Goal: Transaction & Acquisition: Purchase product/service

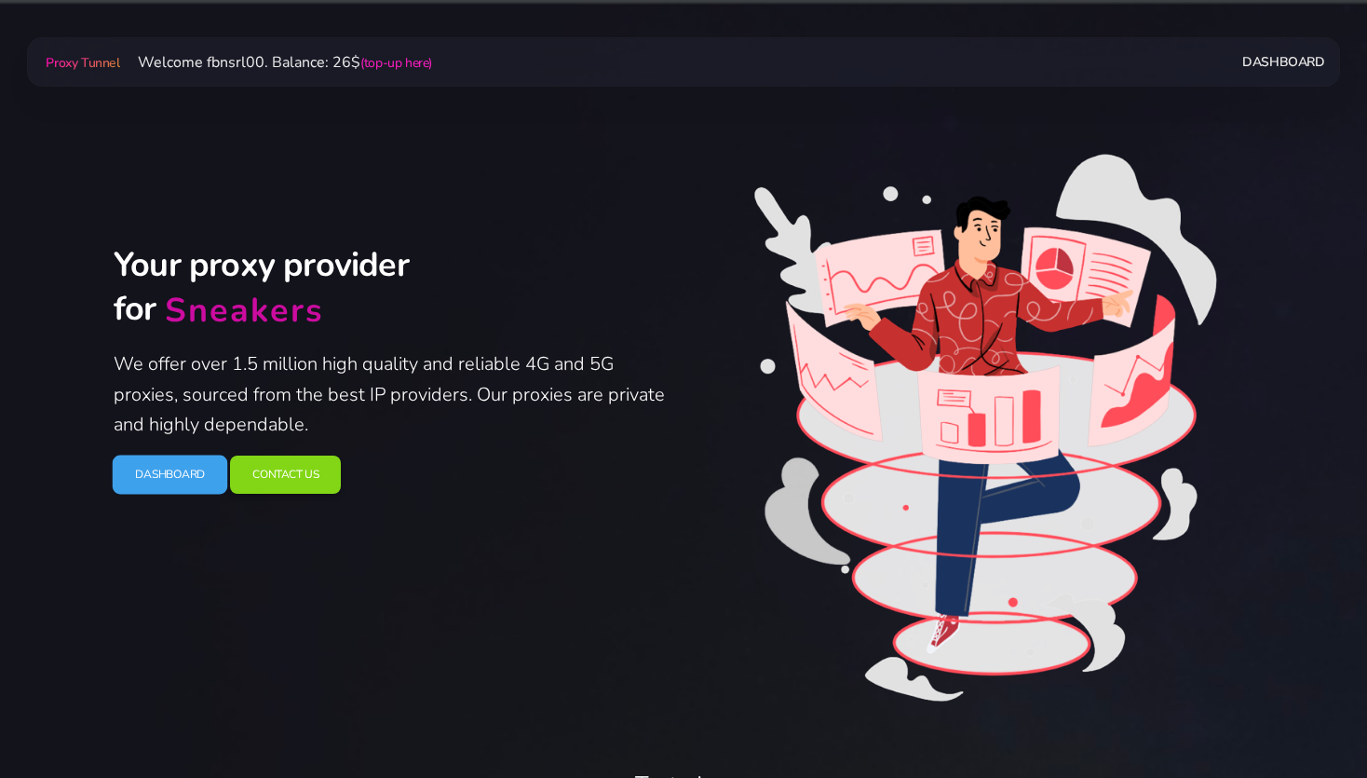
click at [196, 475] on link "Dashboard" at bounding box center [171, 474] width 116 height 39
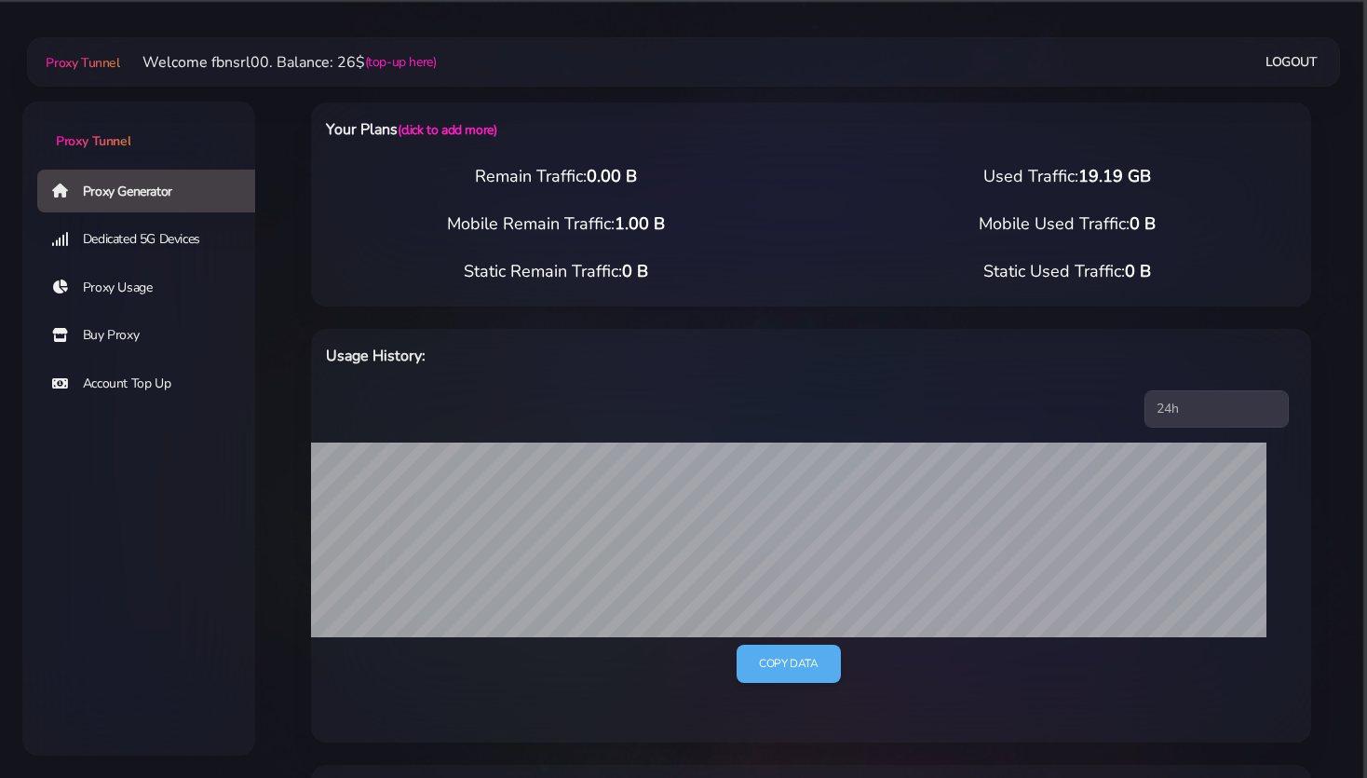
click at [101, 342] on link "Buy Proxy" at bounding box center [153, 335] width 233 height 43
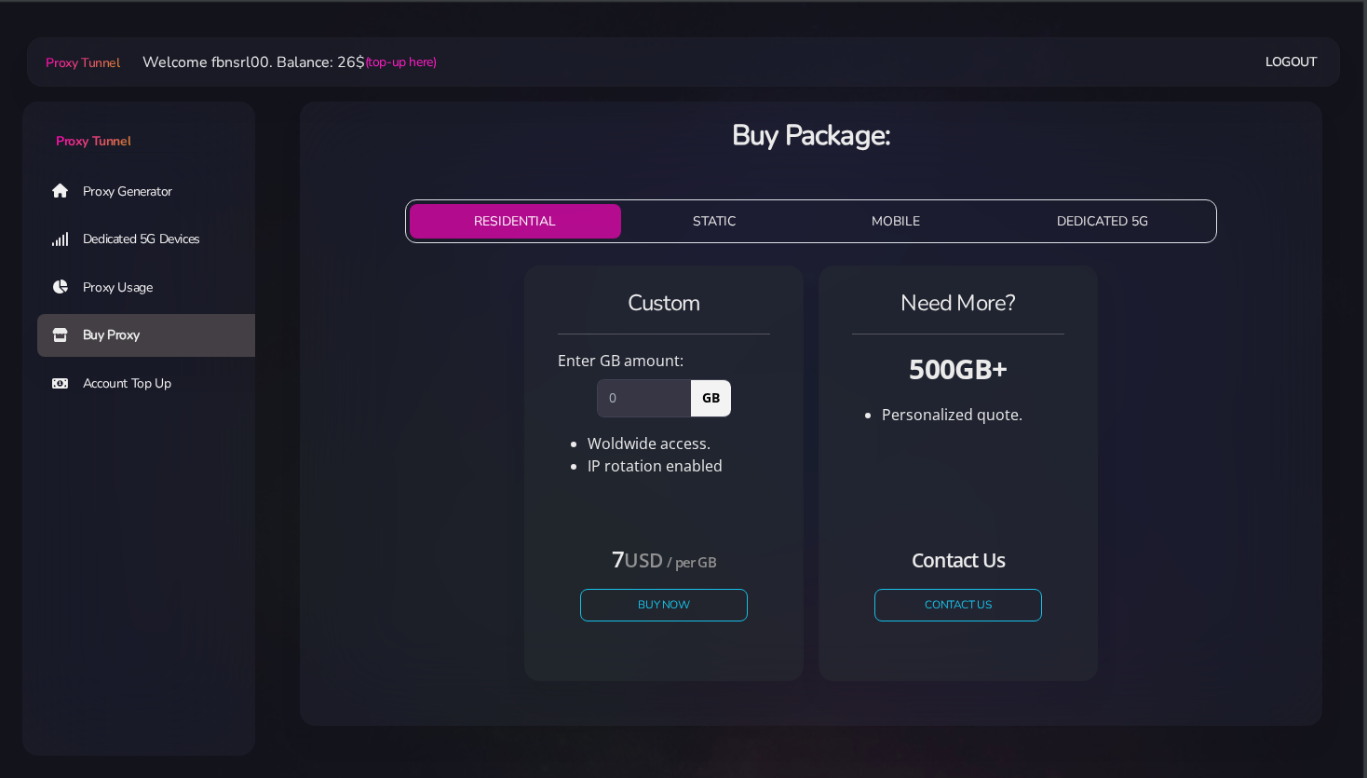
click at [717, 225] on button "STATIC" at bounding box center [715, 221] width 172 height 34
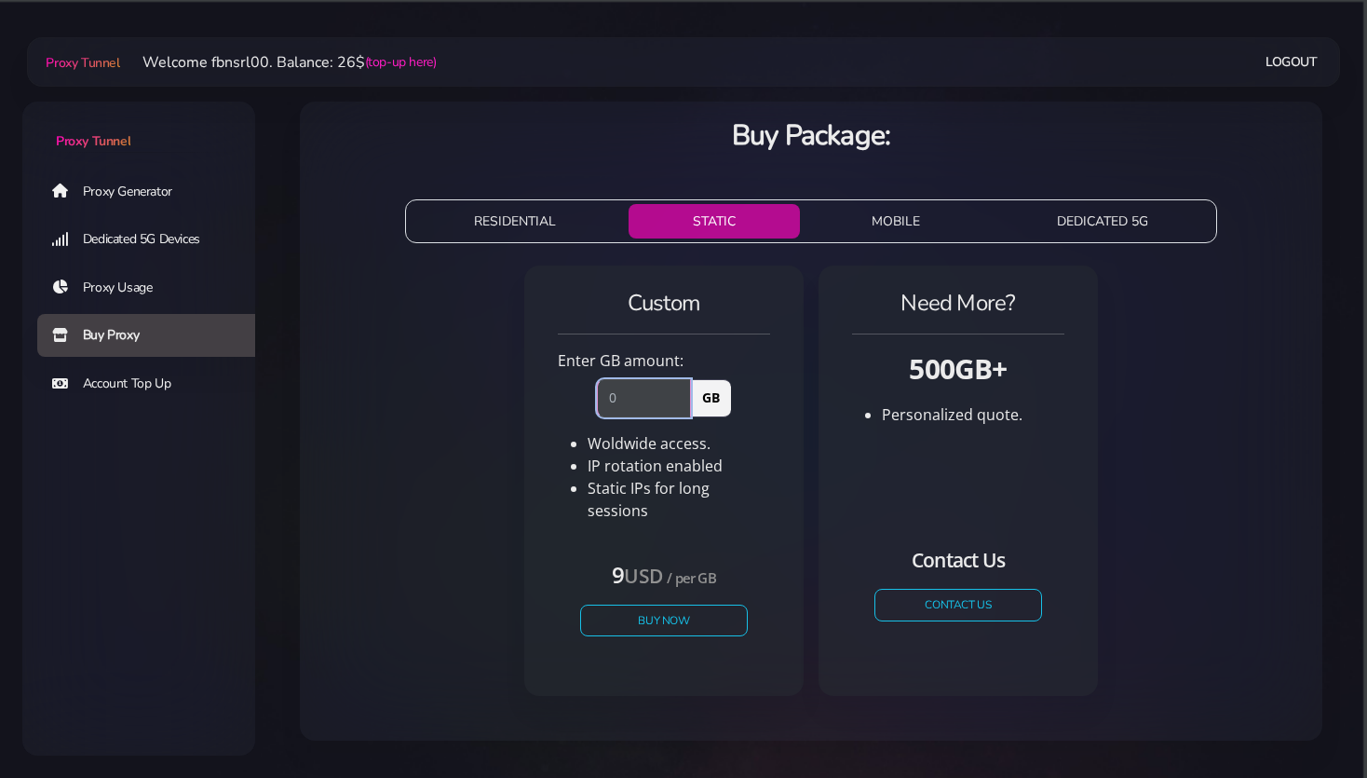
click at [632, 406] on input "number" at bounding box center [644, 397] width 94 height 37
type input "2"
click at [669, 613] on button "Buy Now" at bounding box center [663, 620] width 171 height 33
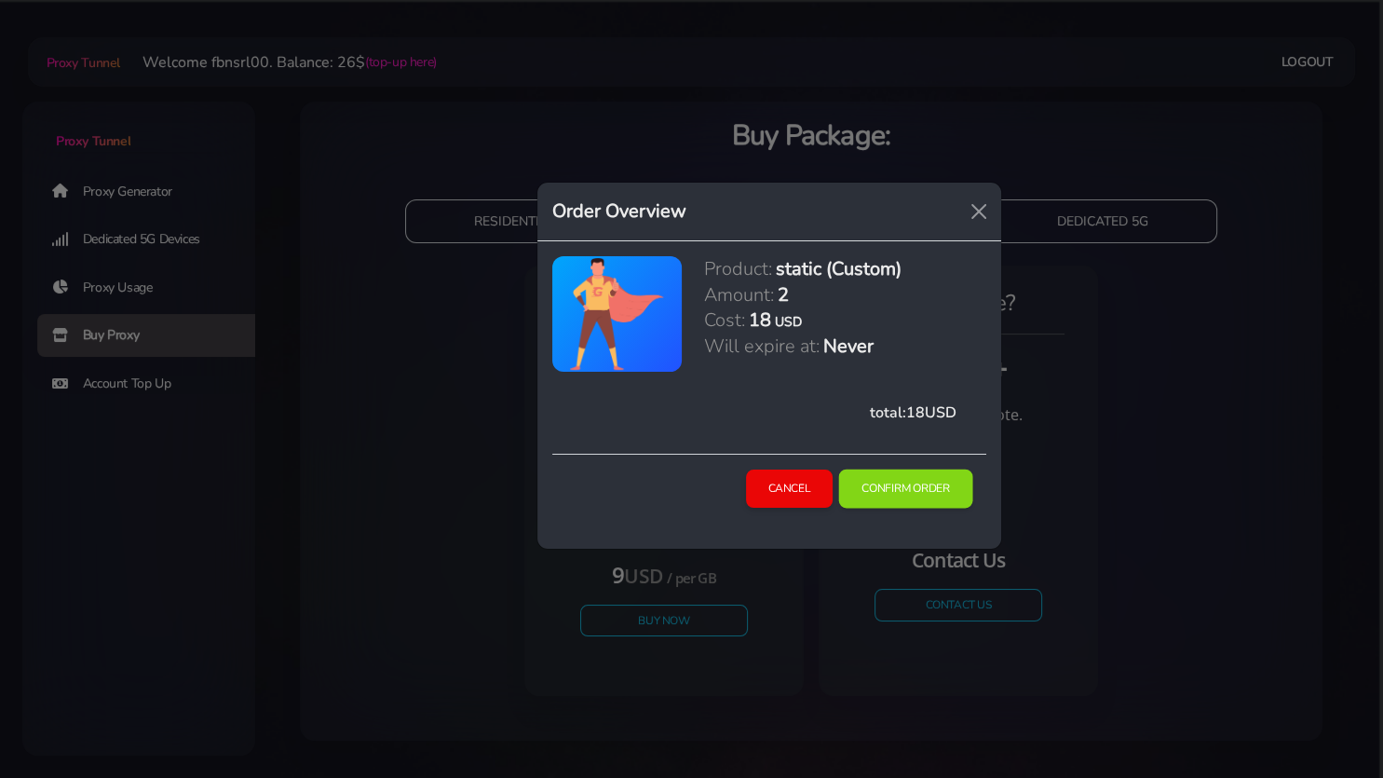
click at [908, 484] on button "Confirm Order" at bounding box center [906, 488] width 134 height 39
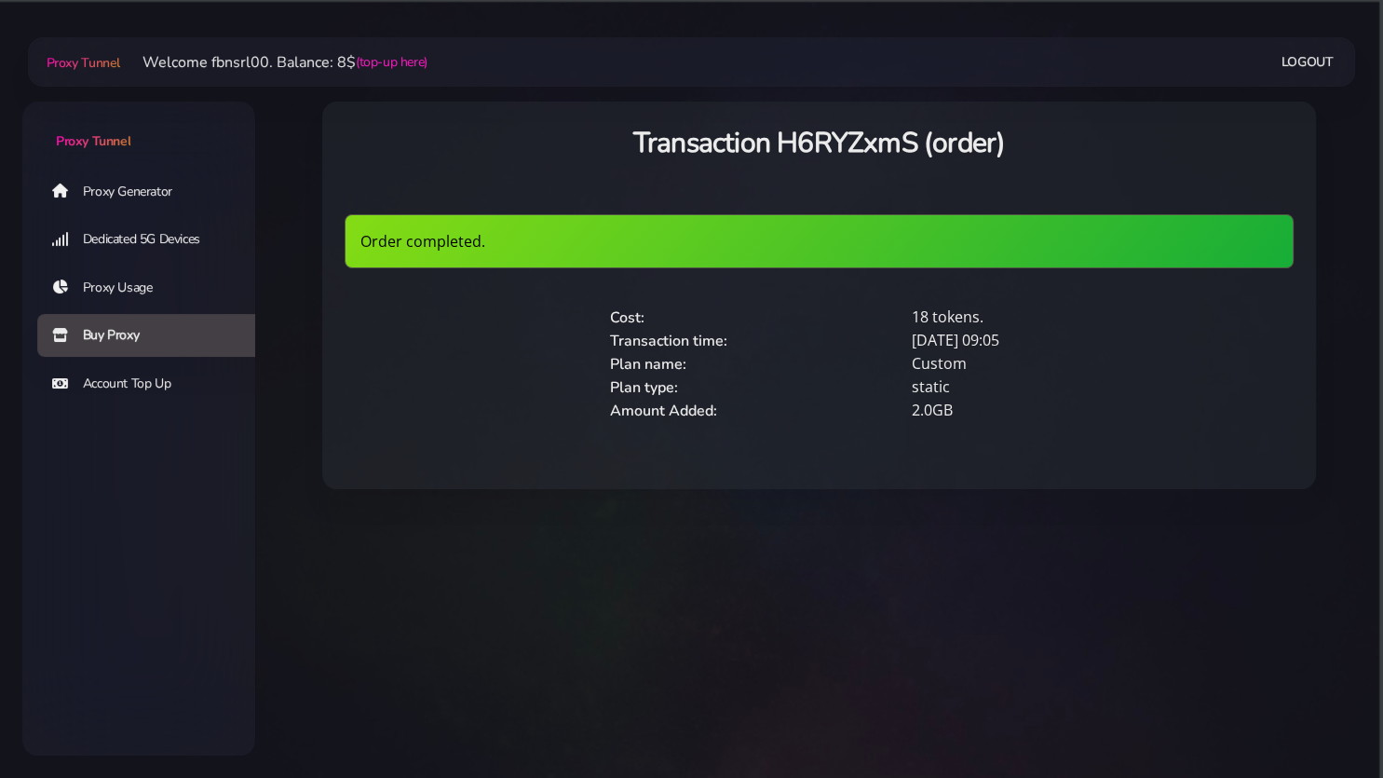
click at [100, 192] on link "Proxy Generator" at bounding box center [153, 191] width 233 height 43
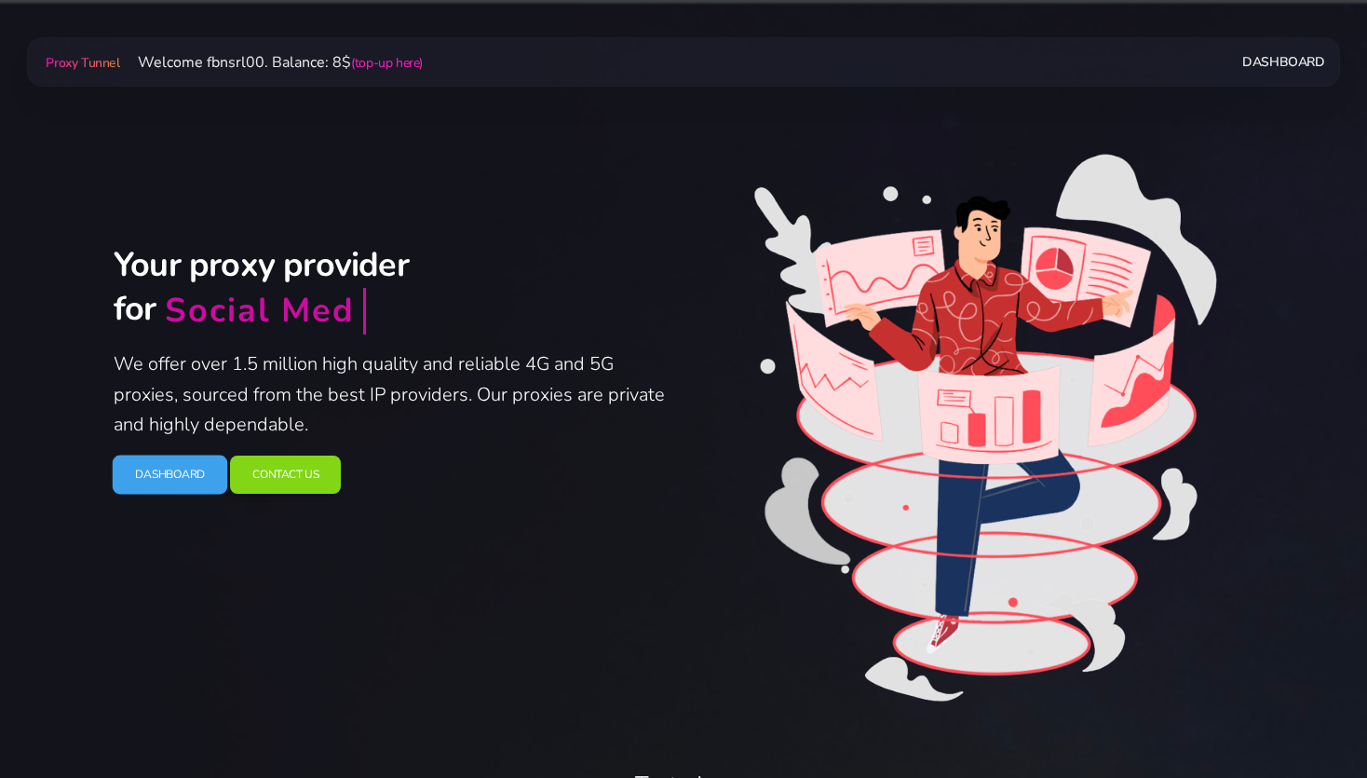
click at [175, 472] on link "Dashboard" at bounding box center [171, 474] width 116 height 39
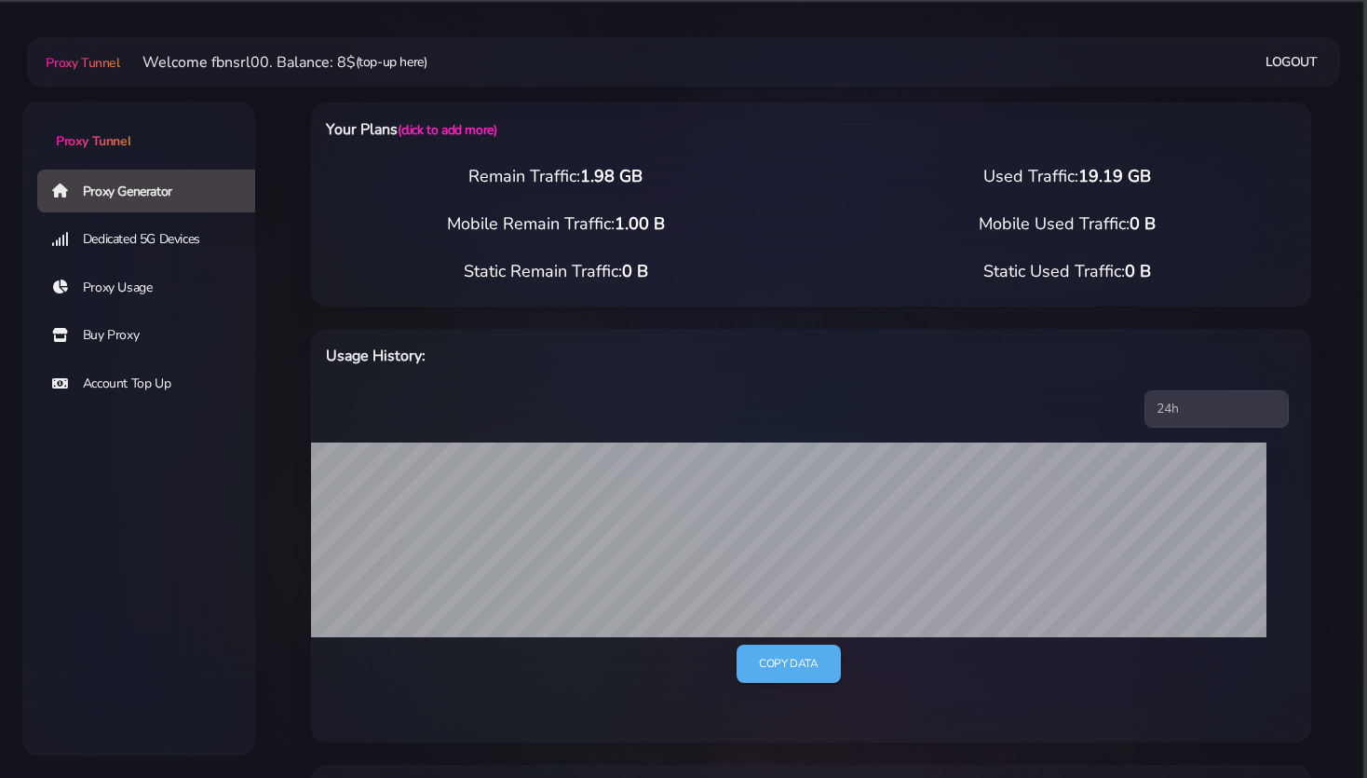
click at [411, 61] on link "(top-up here)" at bounding box center [392, 62] width 72 height 20
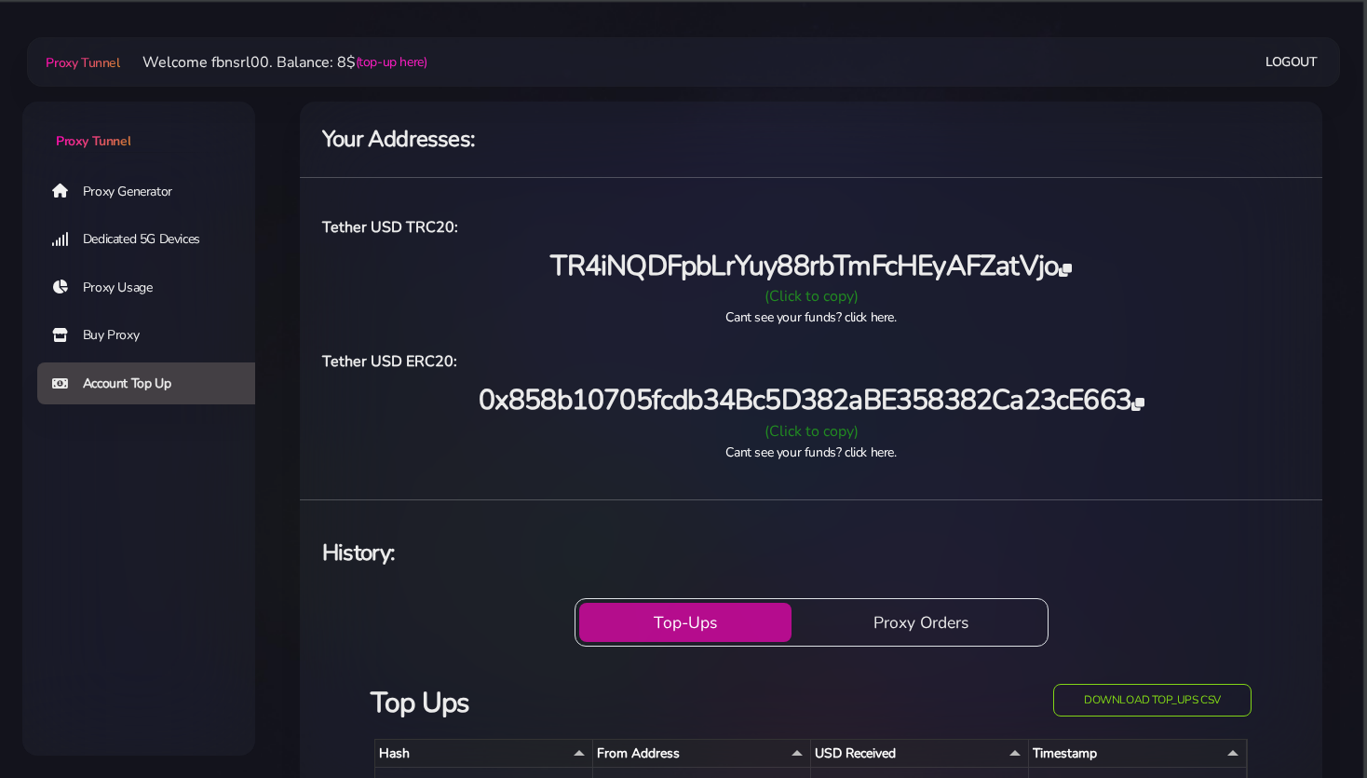
click at [811, 434] on div "(Click to copy)" at bounding box center [811, 431] width 1000 height 22
click at [158, 579] on div "Proxy Generator Dedicated 5G Devices Proxy Usage Buy Proxy Account Top Up" at bounding box center [138, 389] width 233 height 442
click at [168, 557] on div "Proxy Generator Dedicated 5G Devices Proxy Usage Buy Proxy Account Top Up" at bounding box center [138, 389] width 233 height 442
click at [109, 195] on link "Proxy Generator" at bounding box center [153, 191] width 233 height 43
